Goal: Information Seeking & Learning: Learn about a topic

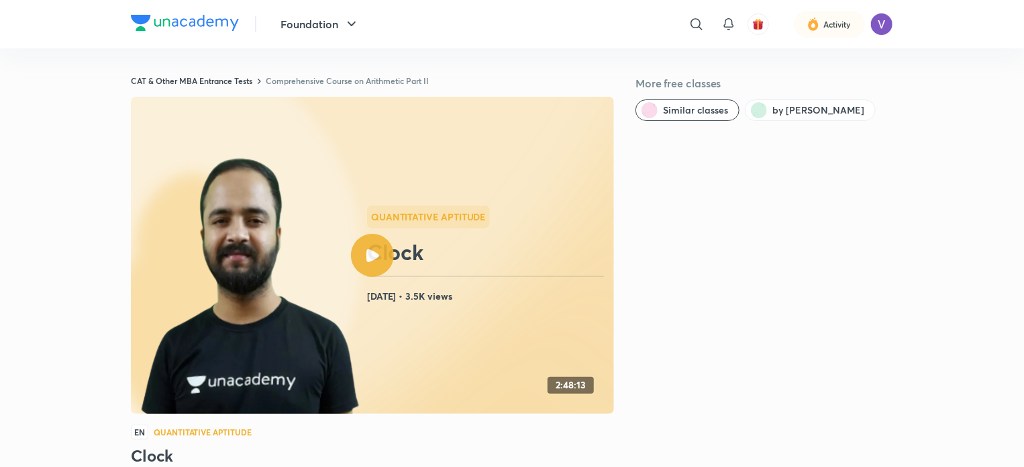
click at [365, 79] on link "Comprehensive Course on Arithmetic Part II" at bounding box center [347, 80] width 163 height 11
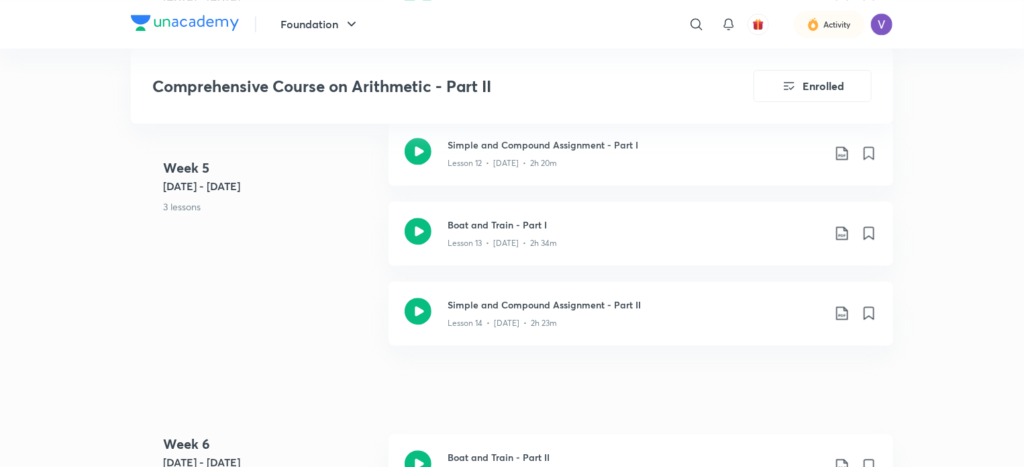
scroll to position [1728, 0]
click at [526, 245] on p "Lesson 13 • [DATE] • 2h 34m" at bounding box center [502, 244] width 109 height 12
